Goal: Information Seeking & Learning: Learn about a topic

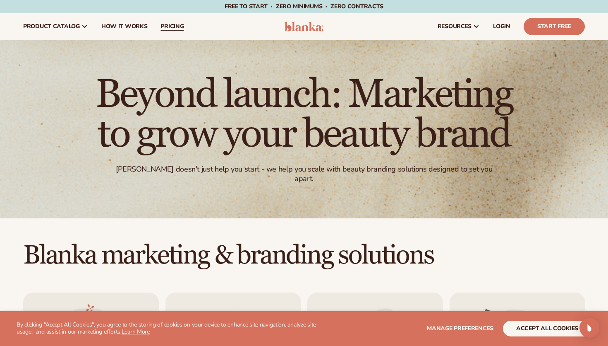
click at [162, 26] on span "pricing" at bounding box center [172, 26] width 23 height 7
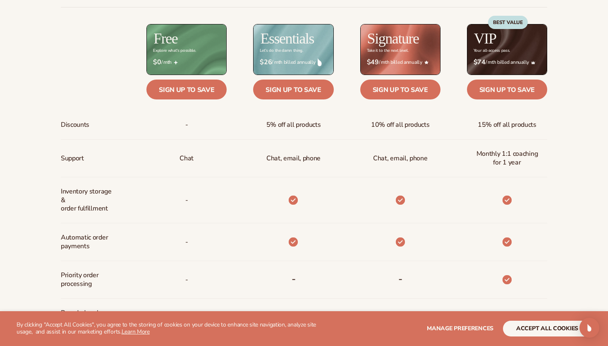
scroll to position [377, 0]
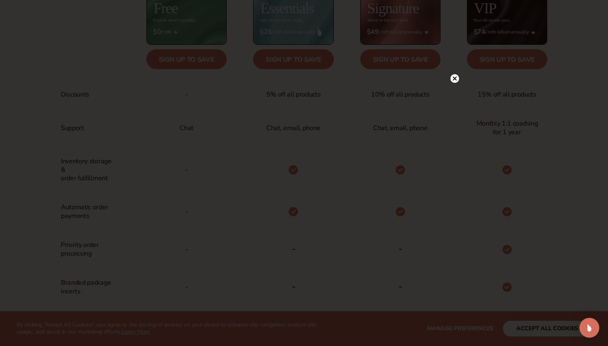
click at [453, 73] on div at bounding box center [455, 78] width 9 height 14
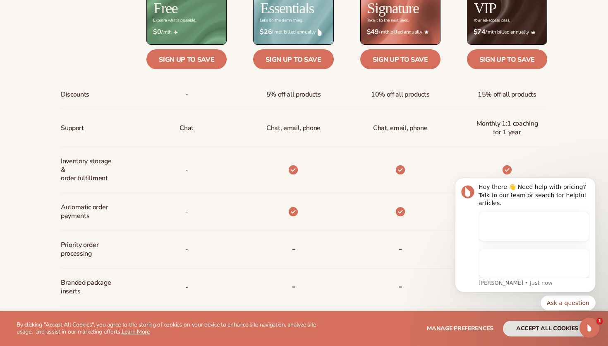
scroll to position [0, 0]
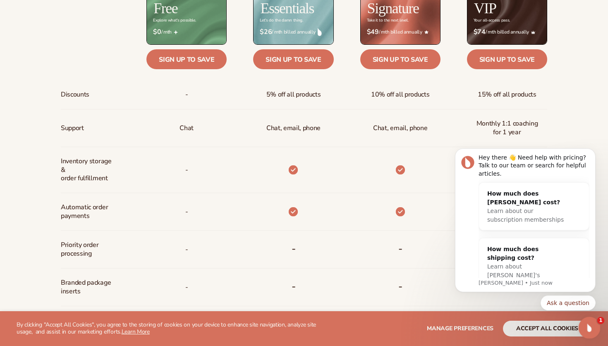
click at [588, 328] on icon "Open Intercom Messenger" at bounding box center [589, 326] width 14 height 14
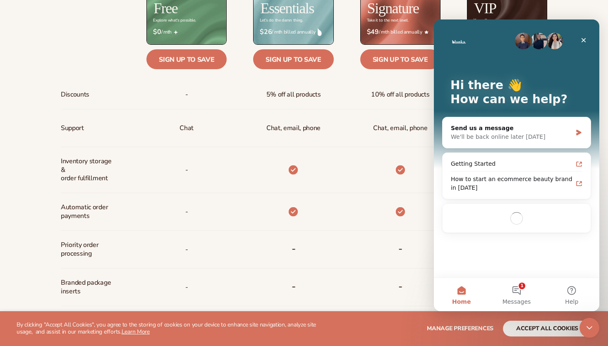
click at [586, 316] on section "WE USE COOKIES By clicking "Accept All Cookies", you agree to the storing of co…" at bounding box center [304, 328] width 608 height 35
click at [586, 331] on icon "Close Intercom Messenger" at bounding box center [589, 326] width 10 height 10
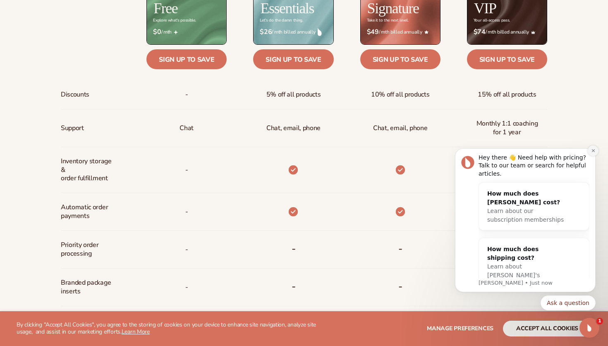
click at [593, 149] on icon "Dismiss notification" at bounding box center [593, 150] width 5 height 5
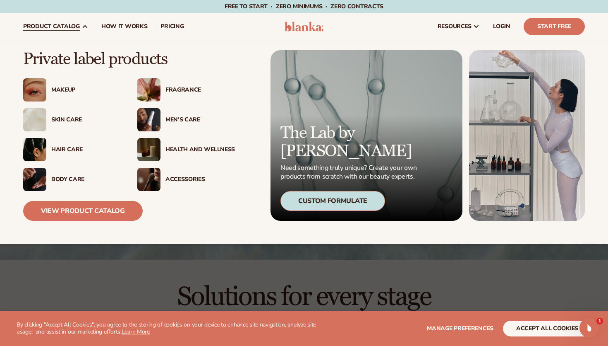
click at [60, 85] on div "Makeup" at bounding box center [72, 89] width 98 height 23
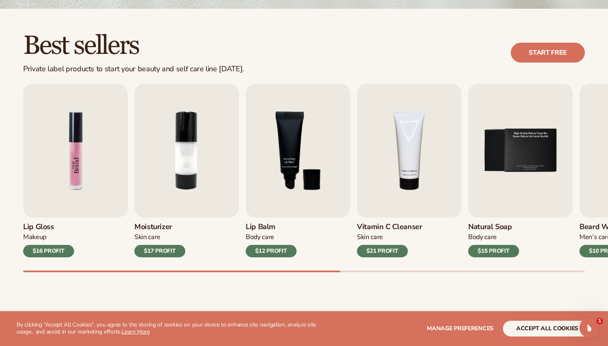
click at [78, 144] on img "1 / 9" at bounding box center [75, 151] width 105 height 134
click at [78, 141] on img "1 / 9" at bounding box center [75, 151] width 105 height 134
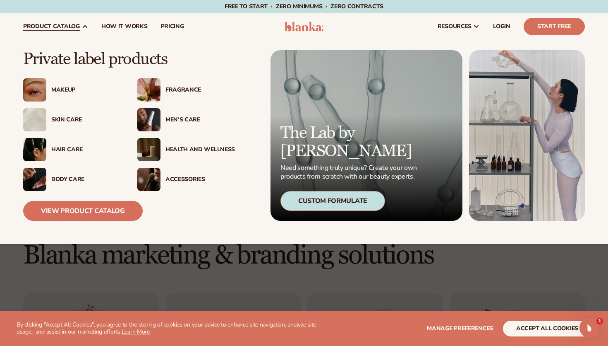
click at [184, 91] on div "Fragrance" at bounding box center [201, 89] width 70 height 7
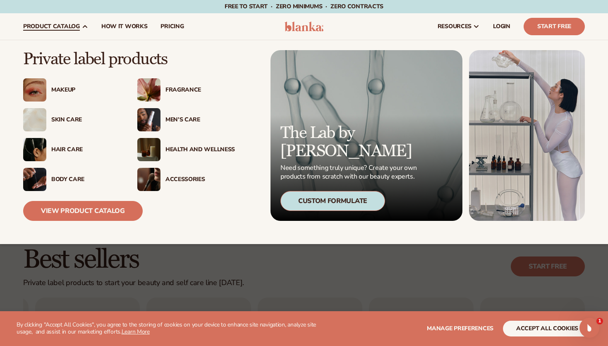
click at [178, 92] on div "Fragrance" at bounding box center [201, 89] width 70 height 7
click at [57, 208] on link "View Product Catalog" at bounding box center [83, 211] width 120 height 20
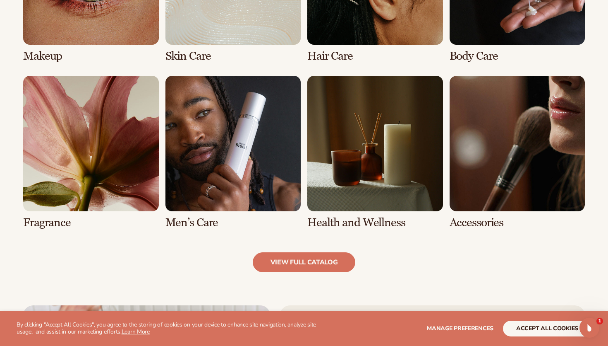
scroll to position [714, 0]
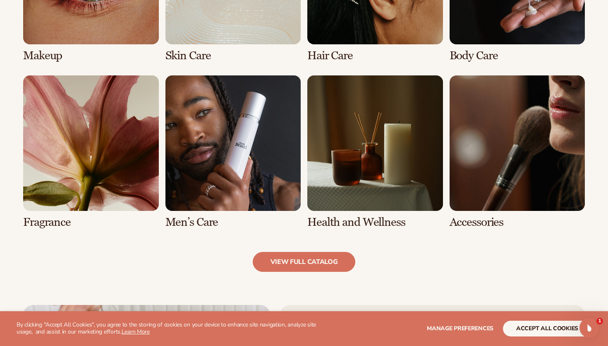
click at [68, 166] on link "5 / 8" at bounding box center [91, 151] width 136 height 153
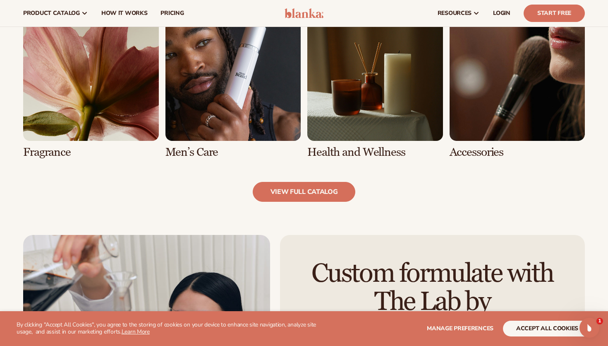
scroll to position [752, 0]
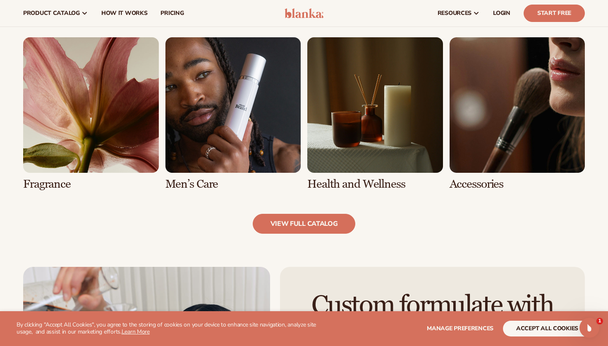
click at [223, 116] on link "6 / 8" at bounding box center [234, 113] width 136 height 153
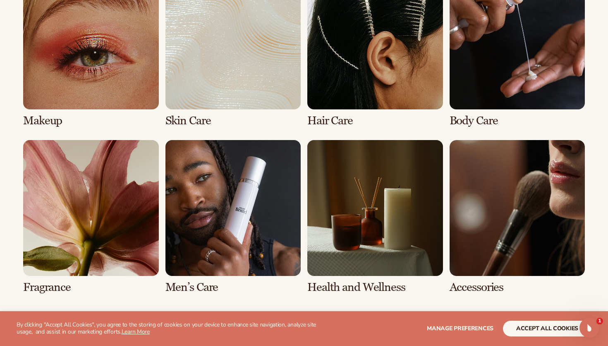
scroll to position [658, 0]
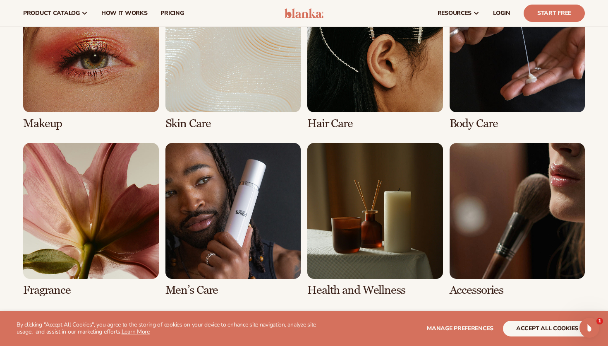
click at [115, 77] on link "1 / 8" at bounding box center [91, 52] width 136 height 153
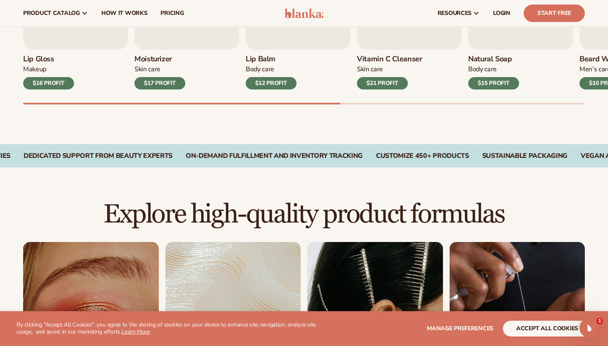
scroll to position [239, 0]
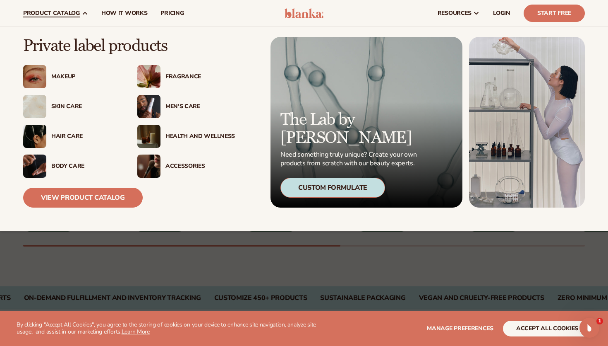
click at [334, 190] on div "Custom Formulate" at bounding box center [333, 188] width 105 height 20
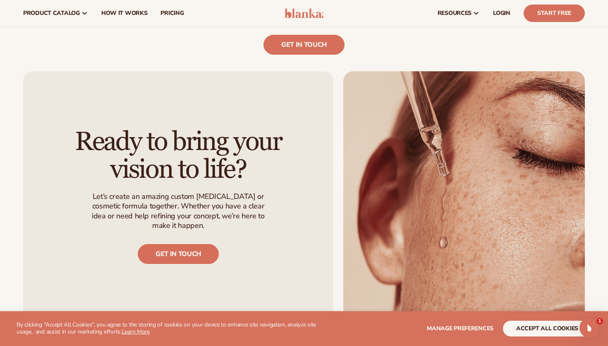
scroll to position [515, 0]
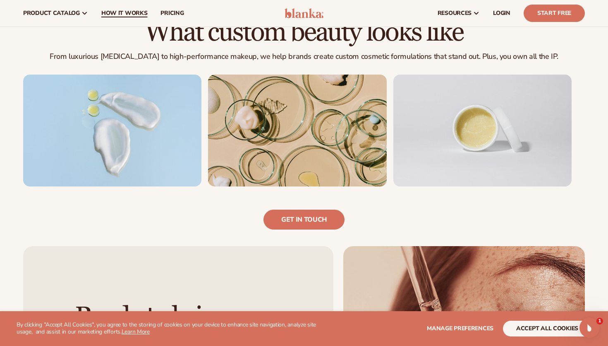
click at [108, 10] on span "How It Works" at bounding box center [124, 13] width 46 height 7
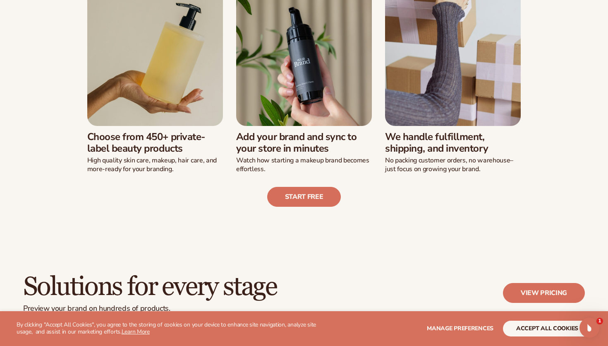
scroll to position [250, 0]
click at [159, 125] on div "Choose from 450+ private-label beauty products High quality [MEDICAL_DATA], mak…" at bounding box center [155, 149] width 136 height 48
click at [317, 193] on link "Start free" at bounding box center [304, 196] width 74 height 20
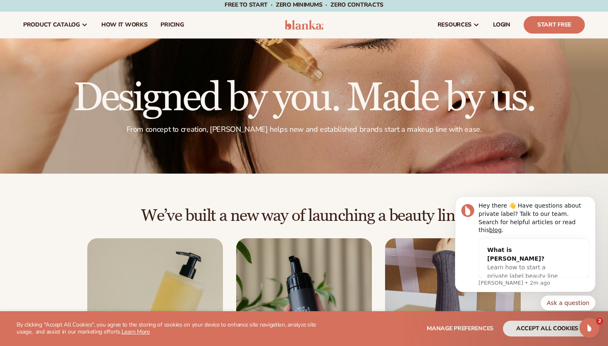
scroll to position [0, 0]
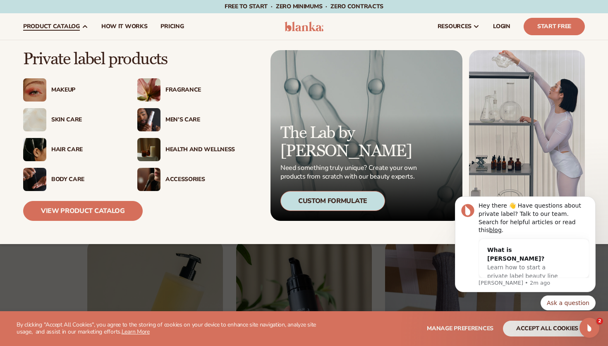
click at [65, 92] on div "Makeup" at bounding box center [86, 89] width 70 height 7
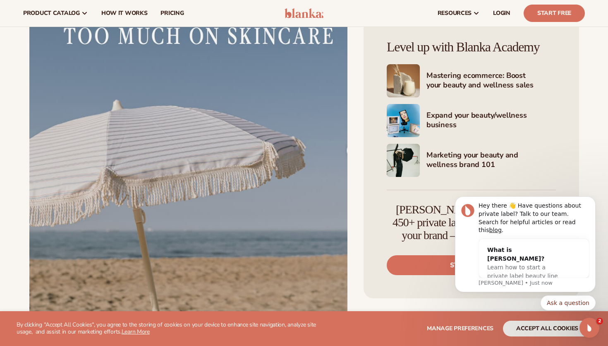
scroll to position [743, 0]
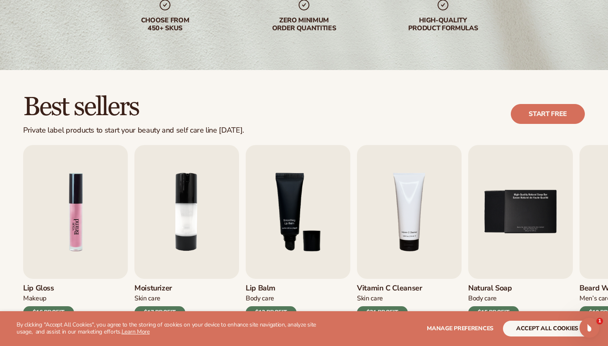
click at [96, 210] on img "1 / 9" at bounding box center [75, 212] width 105 height 134
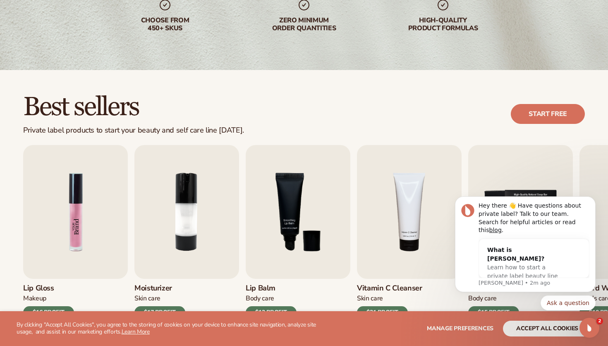
click at [96, 210] on img "1 / 9" at bounding box center [75, 212] width 105 height 134
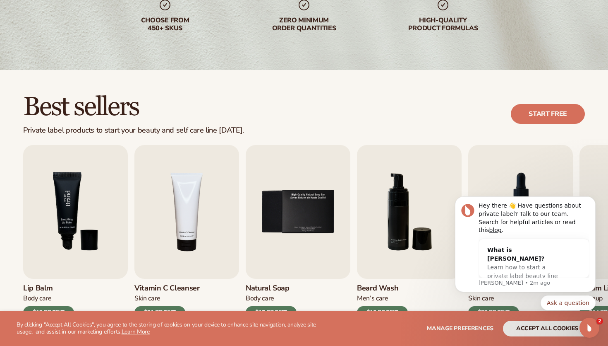
click at [76, 196] on img "3 / 9" at bounding box center [75, 212] width 105 height 134
click at [564, 324] on button "accept all cookies" at bounding box center [547, 328] width 89 height 16
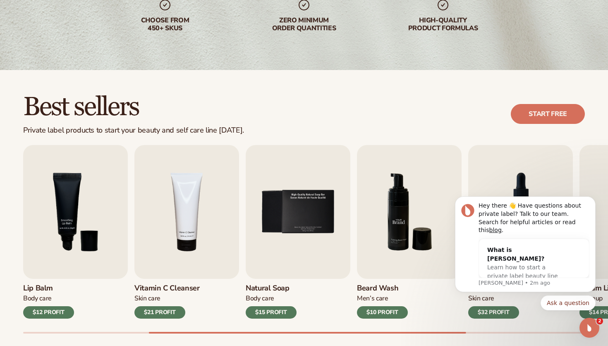
click at [373, 231] on img "6 / 9" at bounding box center [409, 212] width 105 height 134
click at [380, 315] on div "$10 PROFIT" at bounding box center [382, 312] width 51 height 12
click at [377, 284] on h3 "Beard Wash" at bounding box center [382, 287] width 51 height 9
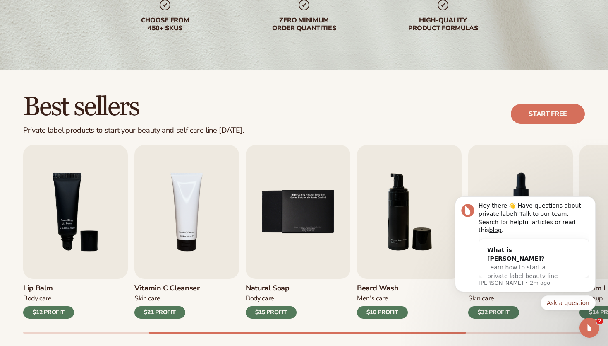
click at [377, 284] on h3 "Beard Wash" at bounding box center [382, 287] width 51 height 9
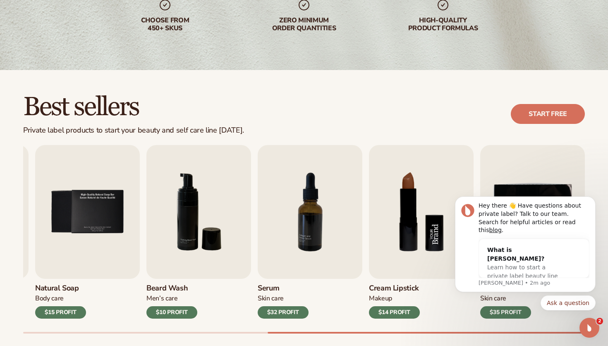
click at [399, 224] on img "8 / 9" at bounding box center [421, 212] width 105 height 134
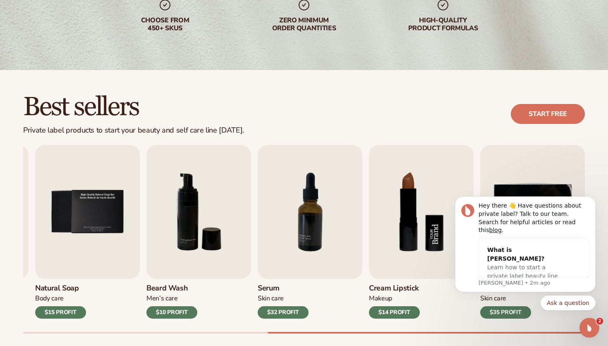
click at [399, 224] on img "8 / 9" at bounding box center [421, 212] width 105 height 134
click at [384, 290] on h3 "Cream Lipstick" at bounding box center [394, 287] width 51 height 9
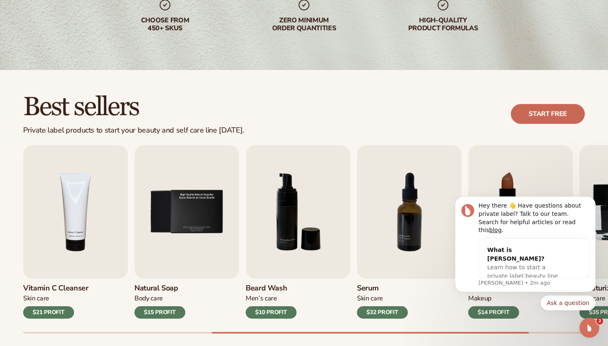
click at [536, 111] on link "Start free" at bounding box center [548, 114] width 74 height 20
